Goal: Navigation & Orientation: Go to known website

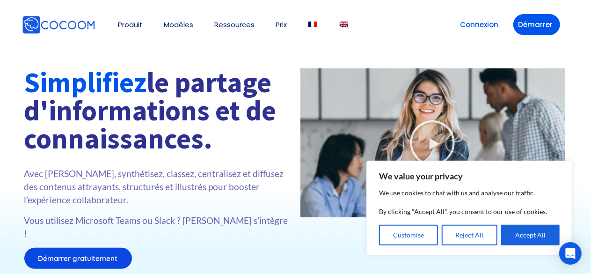
click at [347, 29] on li at bounding box center [345, 25] width 10 height 40
click at [348, 22] on img at bounding box center [344, 25] width 8 height 6
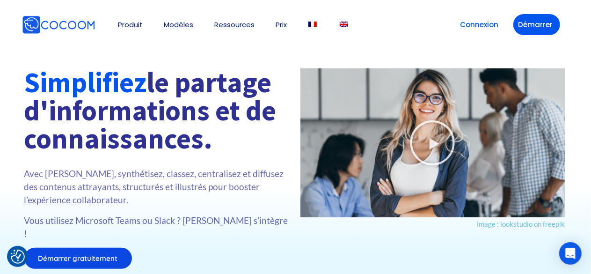
click at [342, 24] on ul "Produit 👉 App Microsoft Teams 👉 Web App Cocoom Pourquoi Cocoom App et intégrati…" at bounding box center [227, 25] width 245 height 40
click at [348, 23] on img at bounding box center [344, 25] width 8 height 6
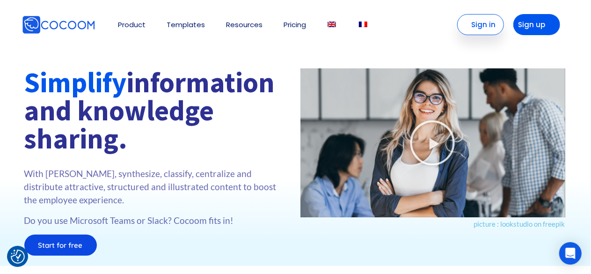
click at [485, 27] on link "Sign in" at bounding box center [480, 24] width 47 height 21
